Goal: Understand process/instructions

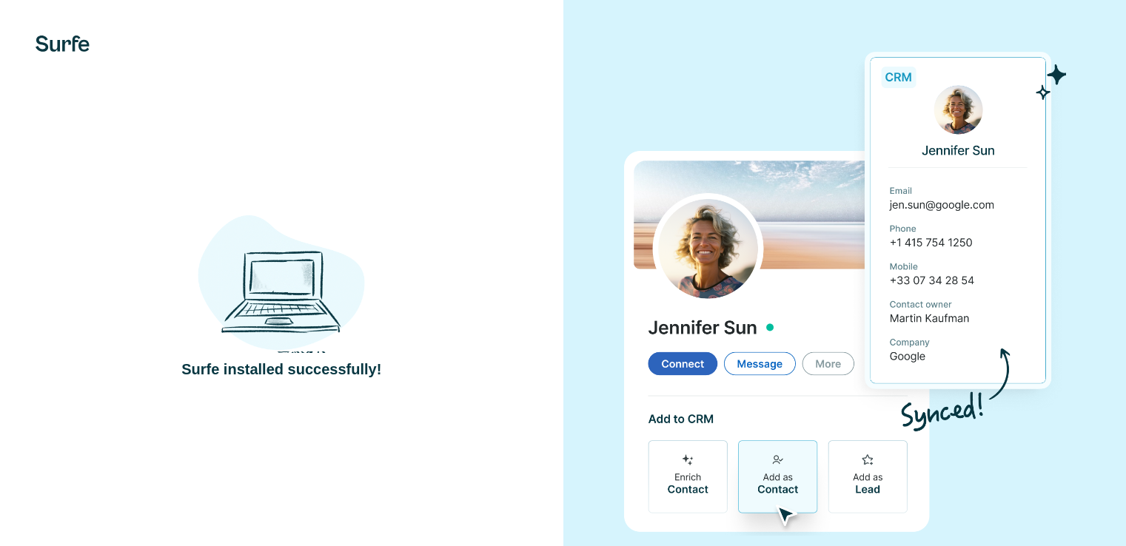
click at [423, 205] on div "Surfe installed successfully!" at bounding box center [282, 288] width 504 height 181
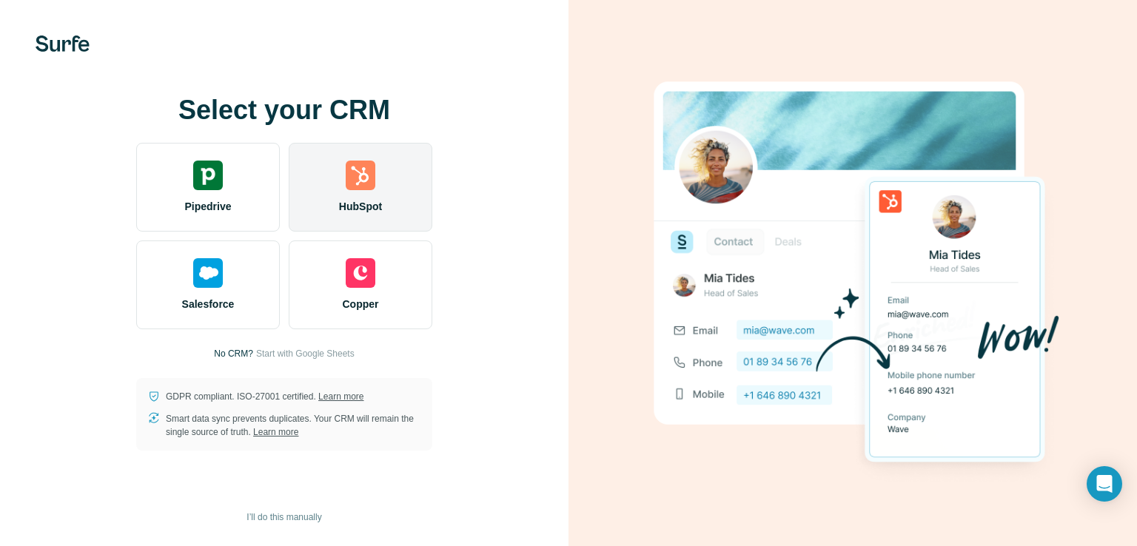
click at [403, 181] on div "HubSpot" at bounding box center [361, 187] width 144 height 89
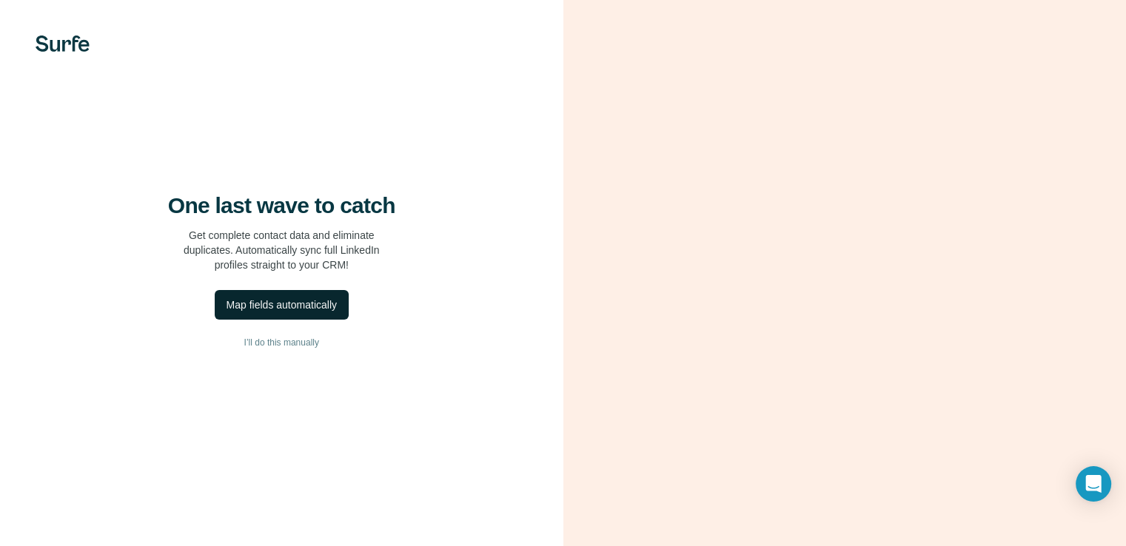
click at [302, 312] on div "Map fields automatically" at bounding box center [281, 305] width 110 height 15
